Goal: Task Accomplishment & Management: Manage account settings

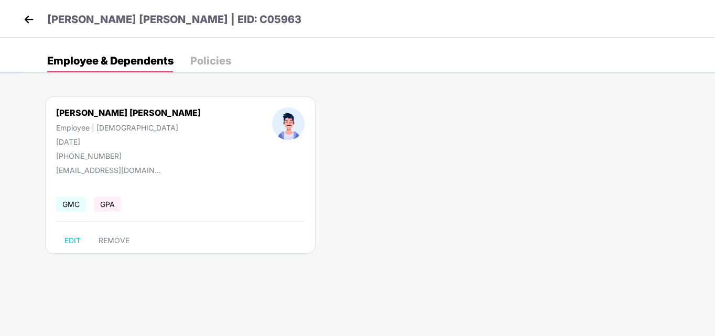
click at [31, 15] on img at bounding box center [29, 20] width 16 height 16
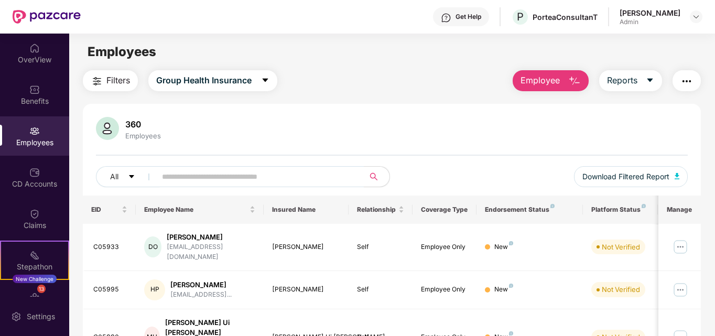
click at [35, 148] on div "Employees" at bounding box center [34, 135] width 69 height 39
click at [695, 17] on img at bounding box center [696, 17] width 8 height 8
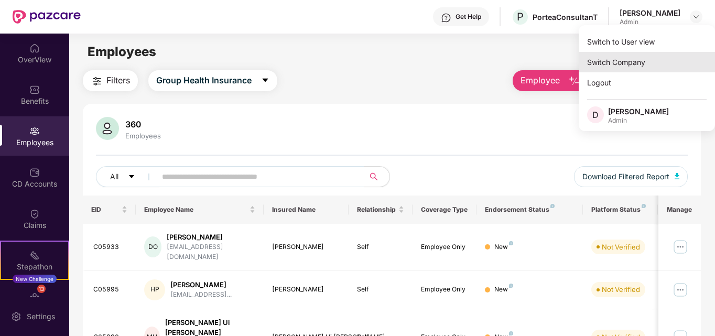
click at [625, 61] on div "Switch Company" at bounding box center [647, 62] width 136 height 20
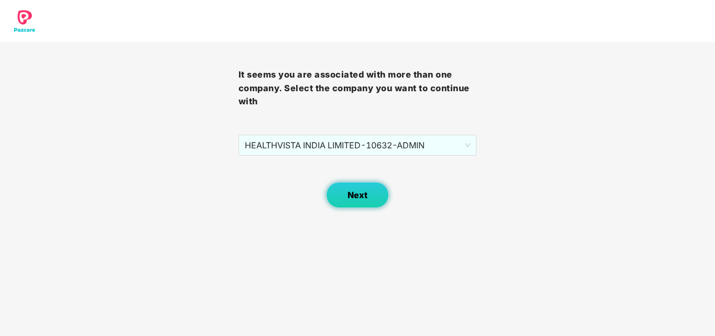
click at [356, 195] on span "Next" at bounding box center [358, 195] width 20 height 10
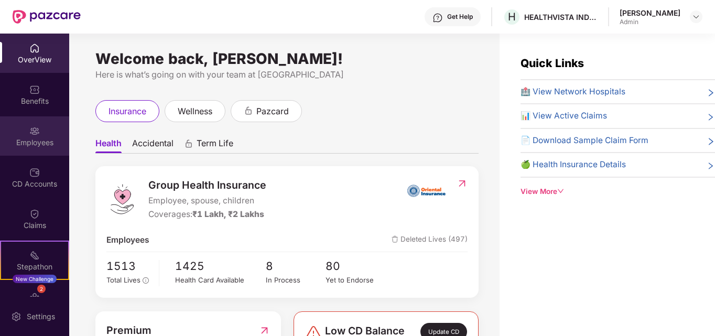
click at [46, 135] on div "Employees" at bounding box center [34, 135] width 69 height 39
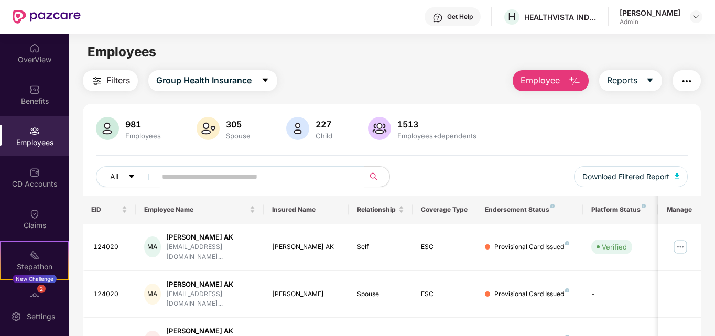
click at [222, 175] on input "text" at bounding box center [256, 177] width 188 height 16
paste input "*****"
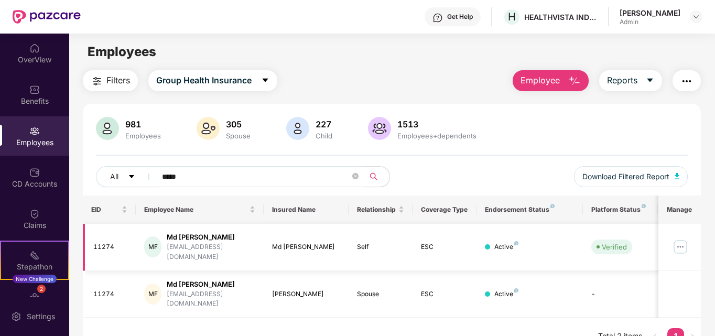
type input "*****"
click at [683, 239] on img at bounding box center [680, 247] width 17 height 17
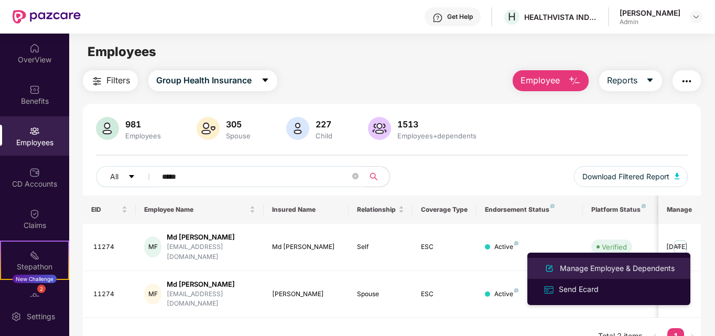
click at [597, 268] on div "Manage Employee & Dependents" at bounding box center [617, 269] width 119 height 12
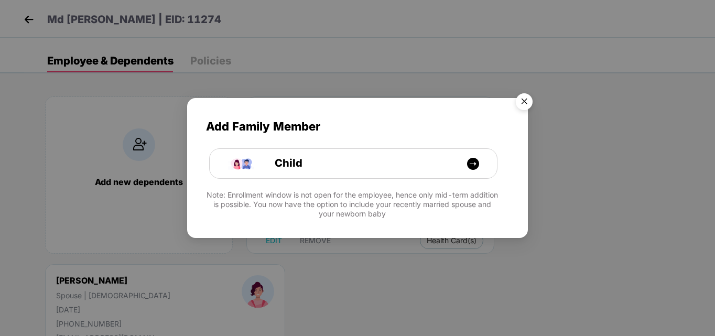
click at [527, 103] on img "Close" at bounding box center [524, 103] width 29 height 29
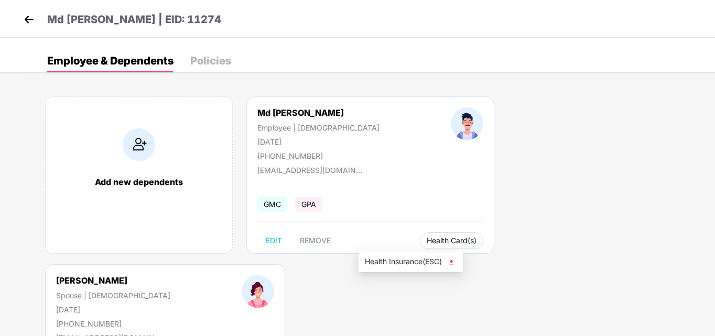
click at [427, 243] on span "Health Card(s)" at bounding box center [452, 240] width 50 height 5
click at [401, 262] on span "Health Insurance(ESC)" at bounding box center [411, 262] width 92 height 12
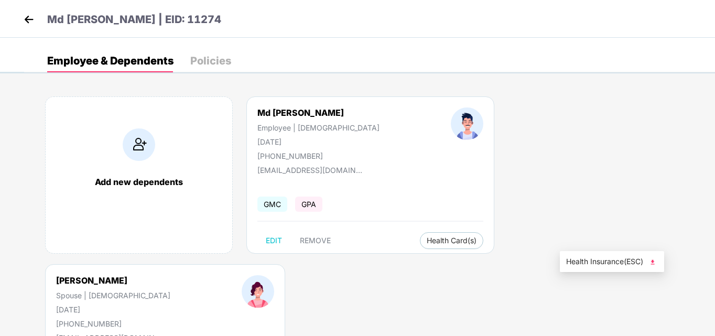
click at [603, 263] on span "Health Insurance(ESC)" at bounding box center [612, 262] width 92 height 12
click at [28, 21] on img at bounding box center [29, 20] width 16 height 16
